Goal: Find specific page/section: Find specific page/section

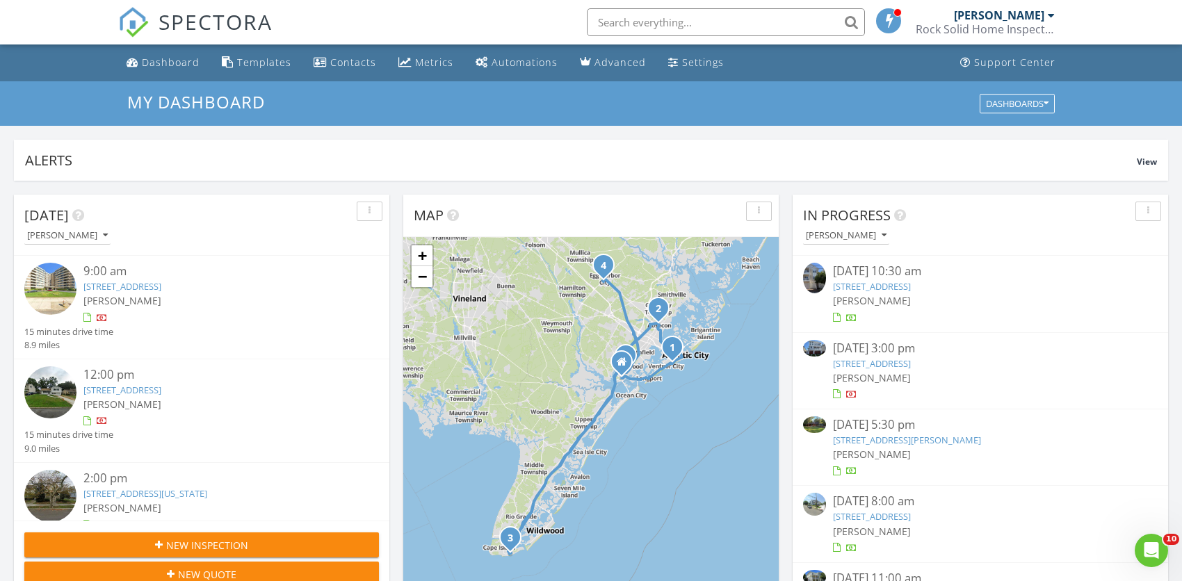
click at [707, 20] on input "text" at bounding box center [726, 22] width 278 height 28
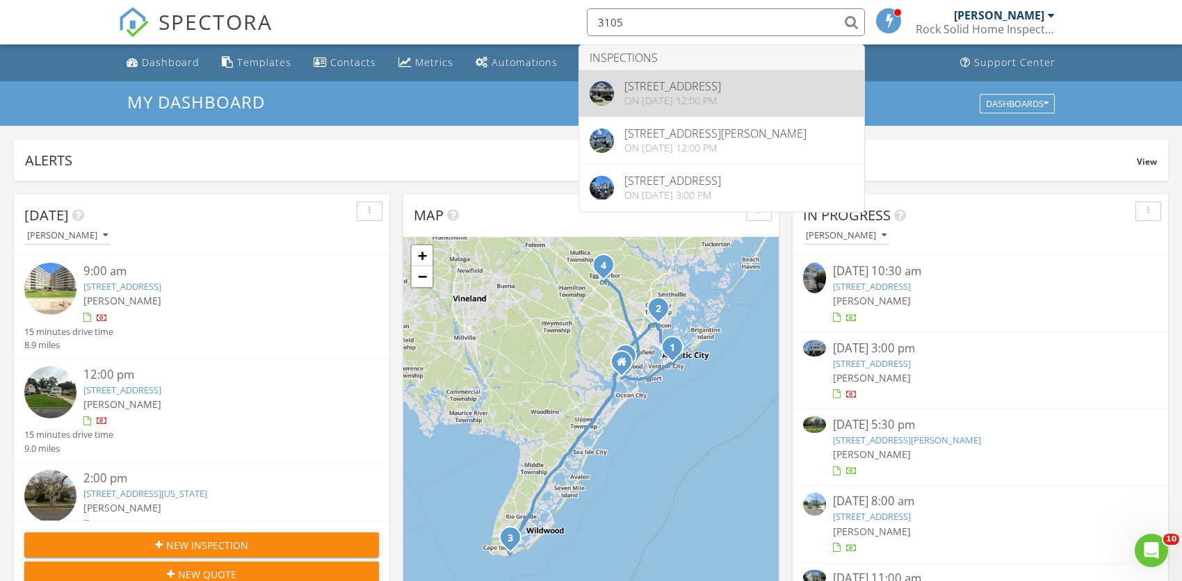
type input "3105"
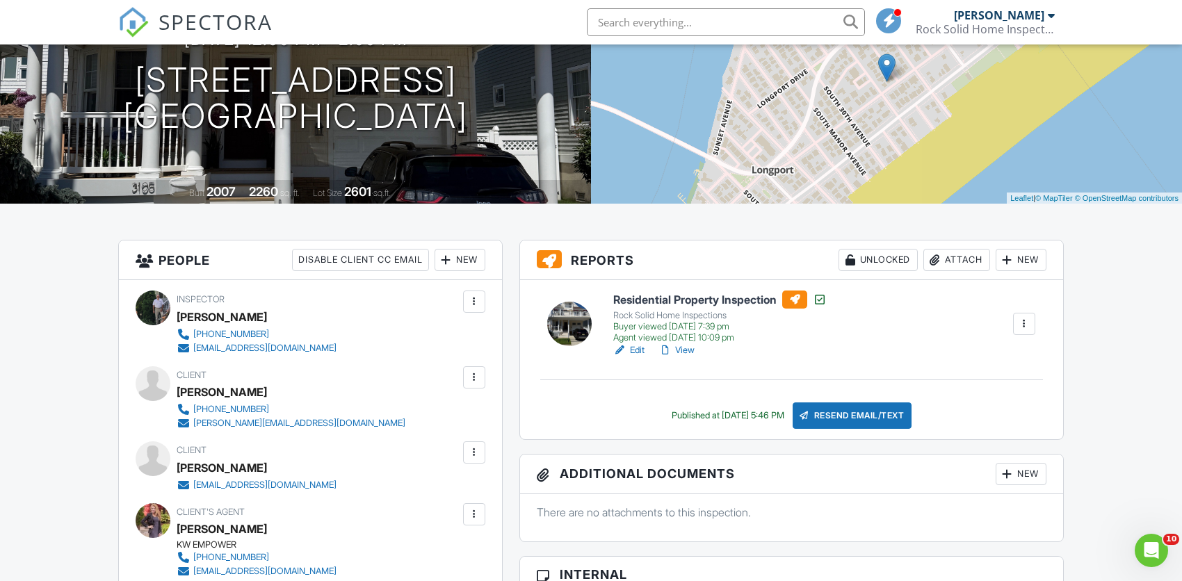
scroll to position [380, 0]
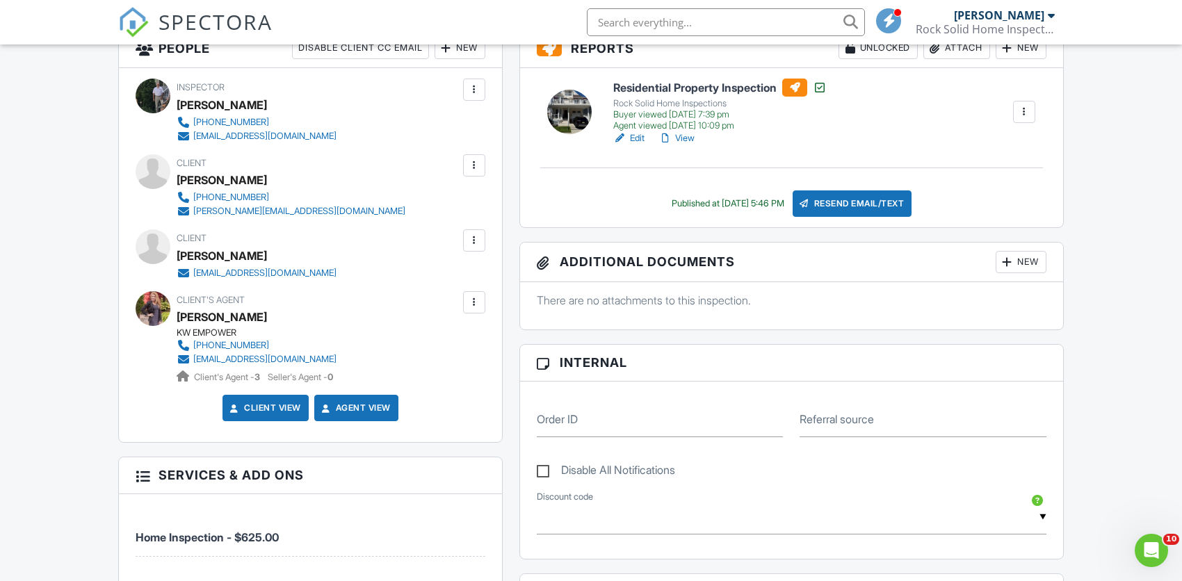
click at [691, 138] on link "View" at bounding box center [676, 138] width 36 height 14
